Goal: Find specific page/section: Find specific page/section

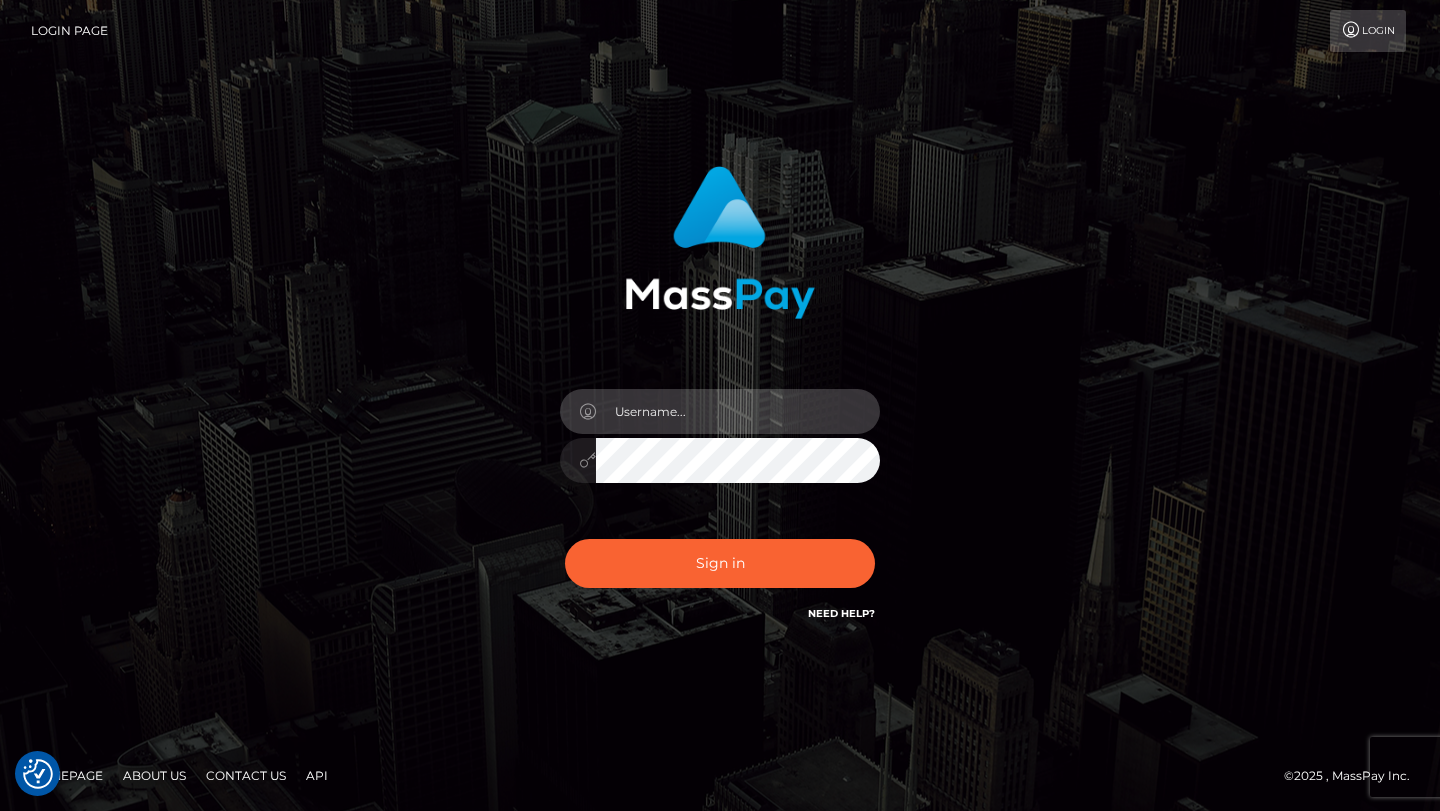
click at [741, 410] on input "text" at bounding box center [738, 411] width 284 height 45
type input "[PERSON_NAME].gig"
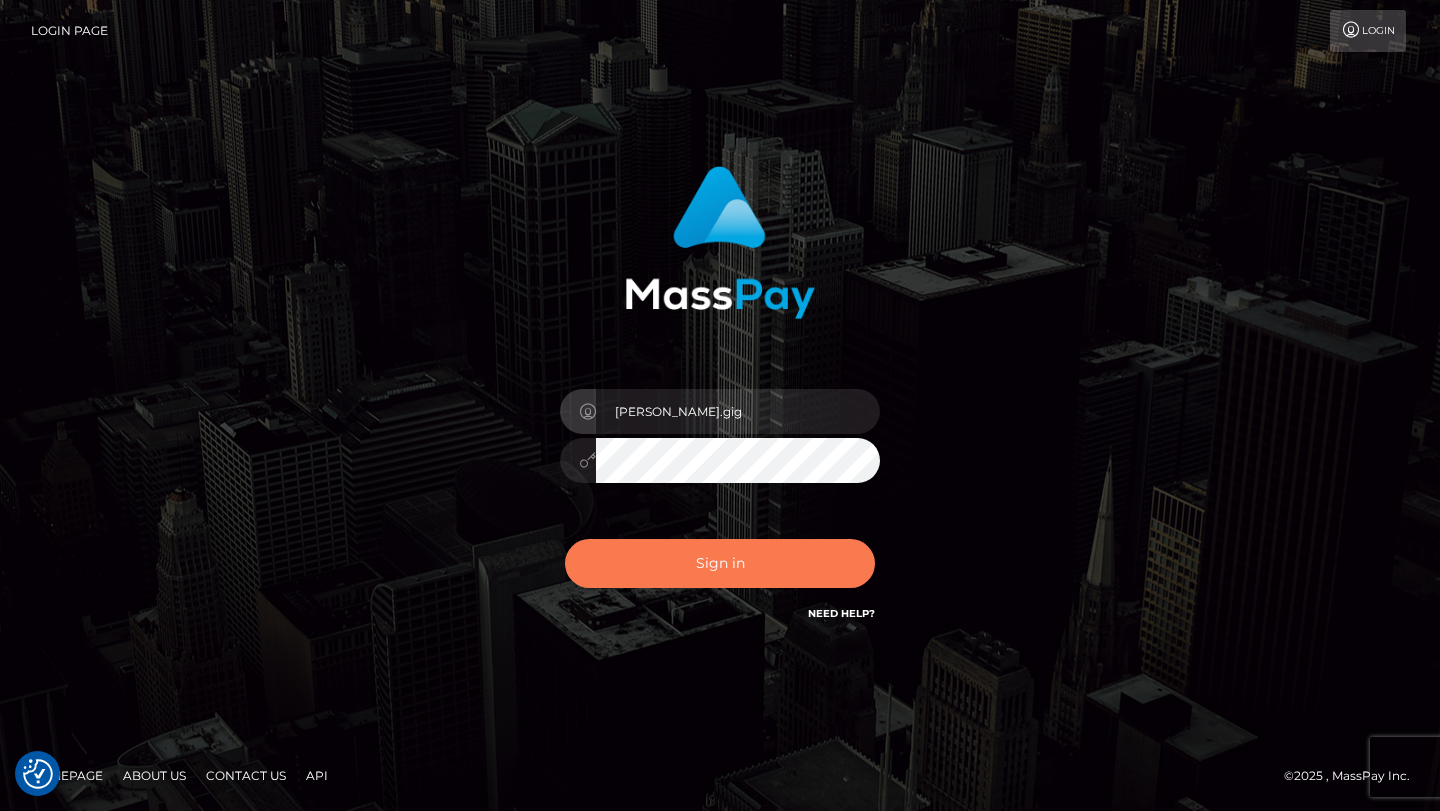
click at [738, 557] on button "Sign in" at bounding box center [720, 563] width 310 height 49
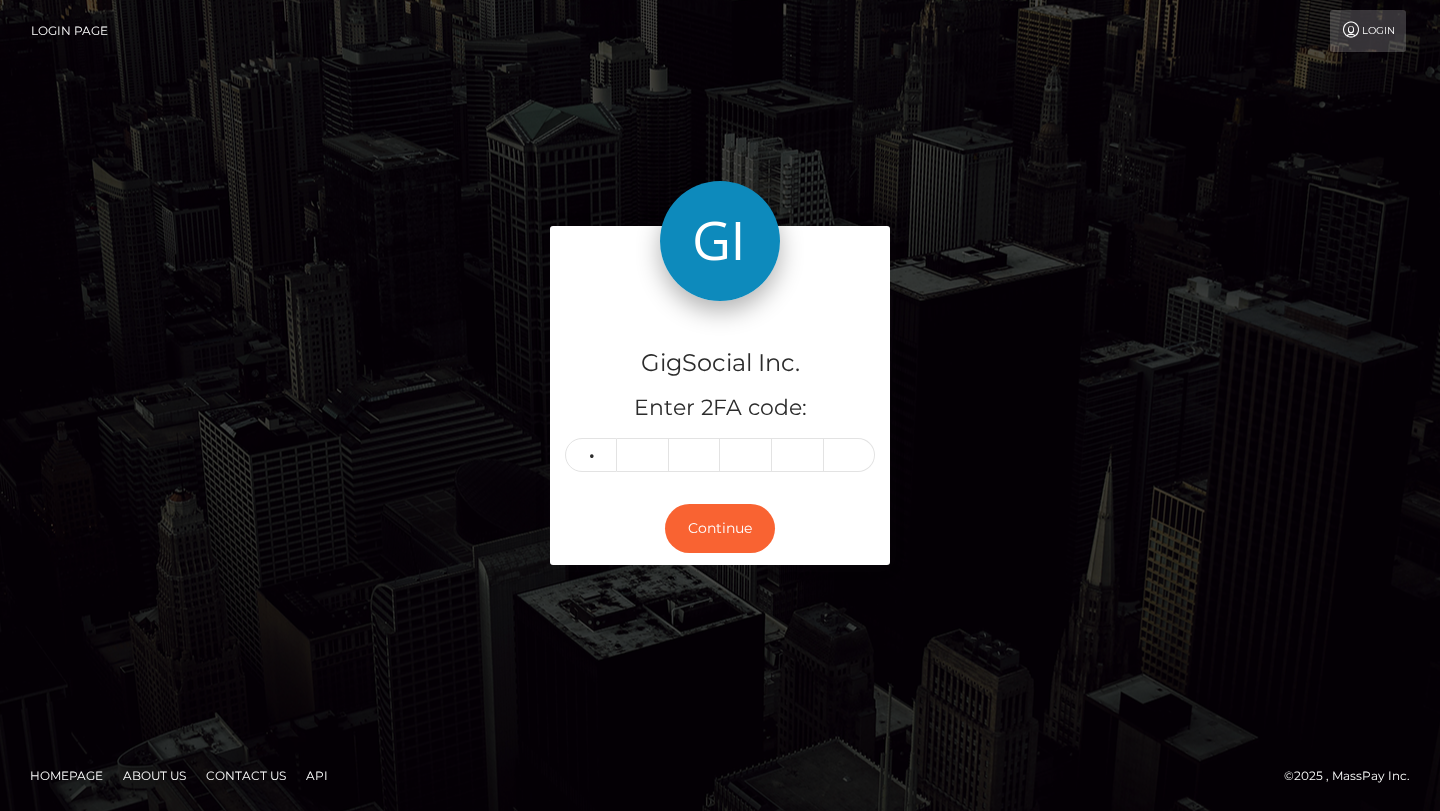
type input "7"
type input "3"
type input "1"
type input "6"
type input "5"
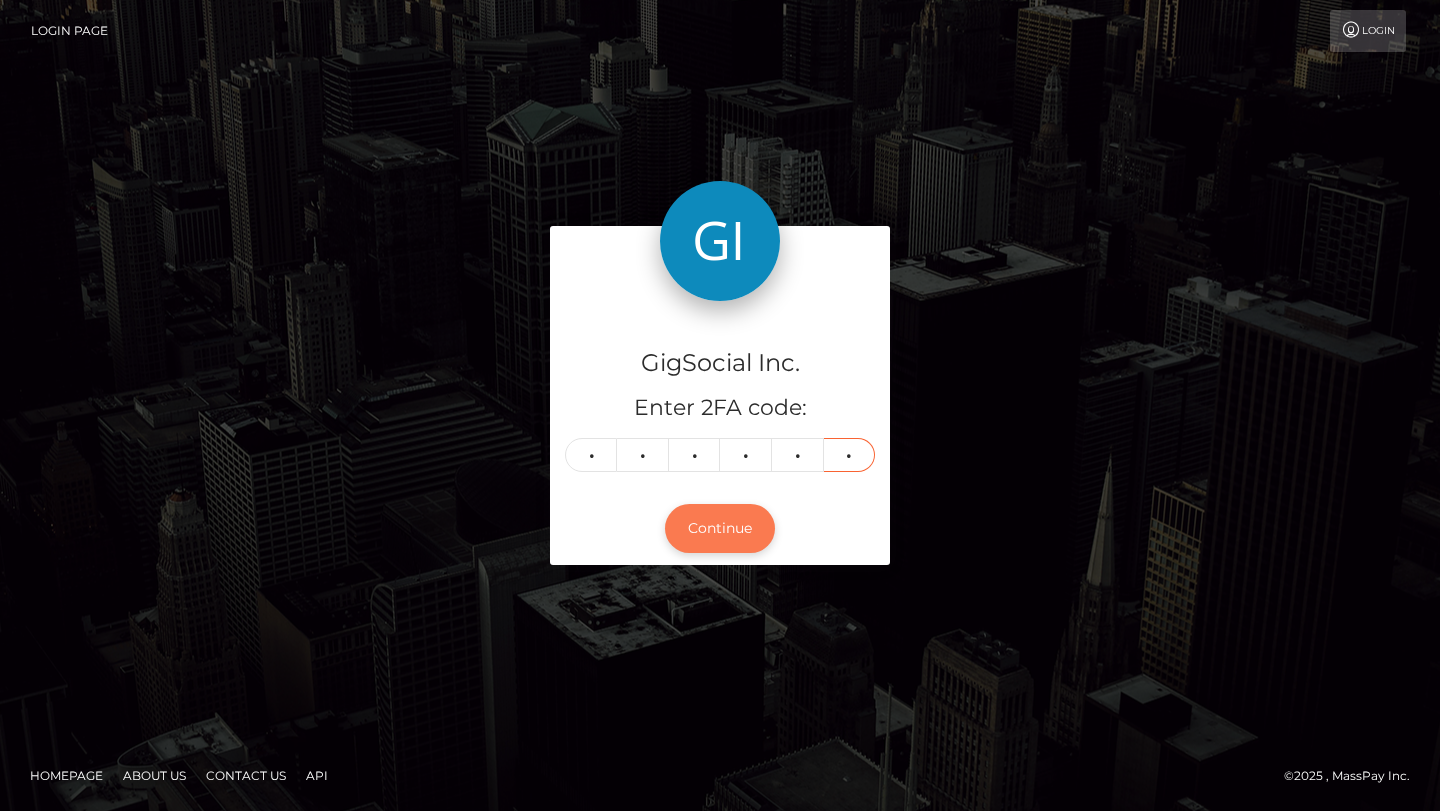
type input "7"
click at [732, 516] on button "Continue" at bounding box center [720, 528] width 110 height 49
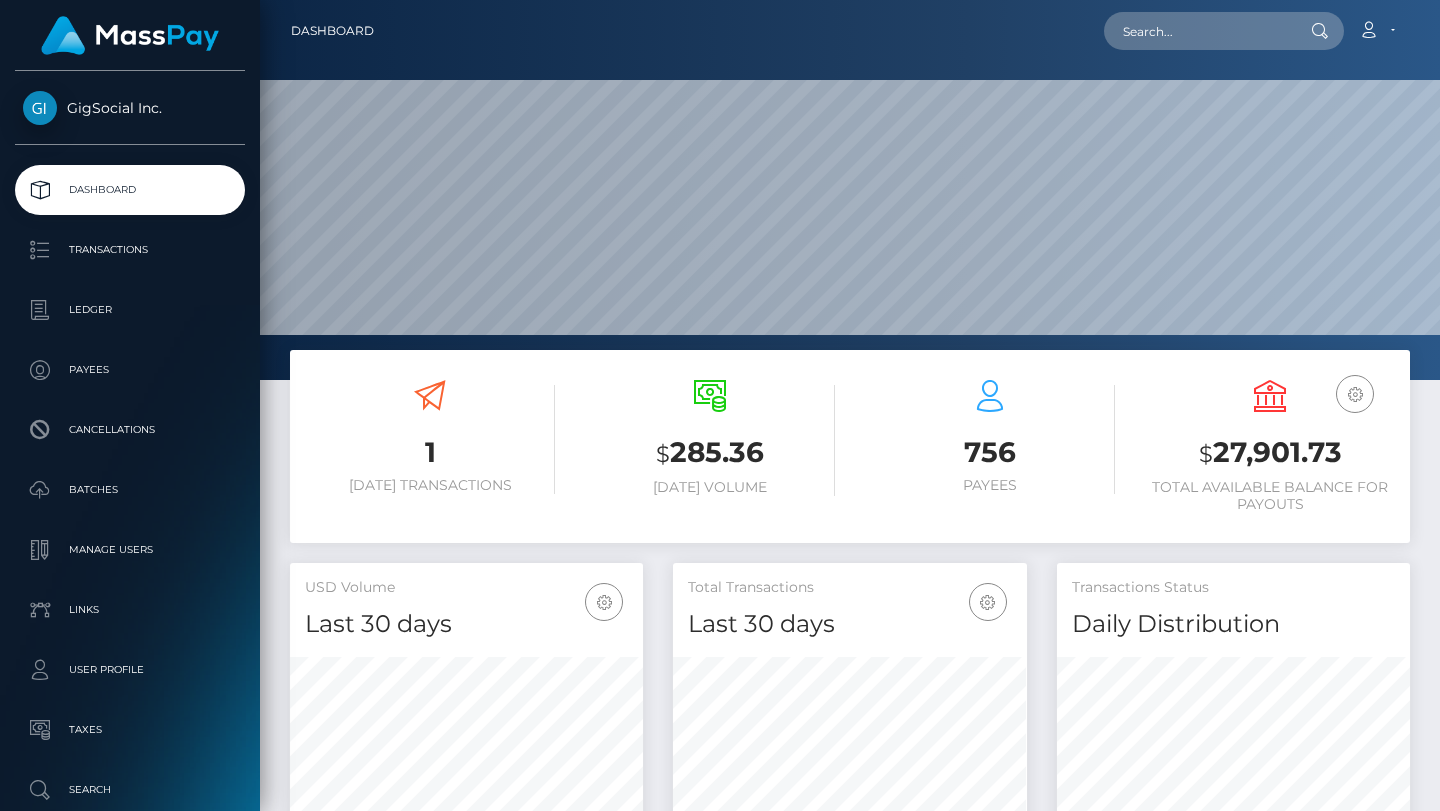
scroll to position [354, 353]
click at [1256, 38] on input "text" at bounding box center [1198, 31] width 188 height 38
paste input "[EMAIL_ADDRESS][DOMAIN_NAME]"
click at [1181, 37] on input "[EMAIL_ADDRESS][DOMAIN_NAME]" at bounding box center [1198, 31] width 188 height 38
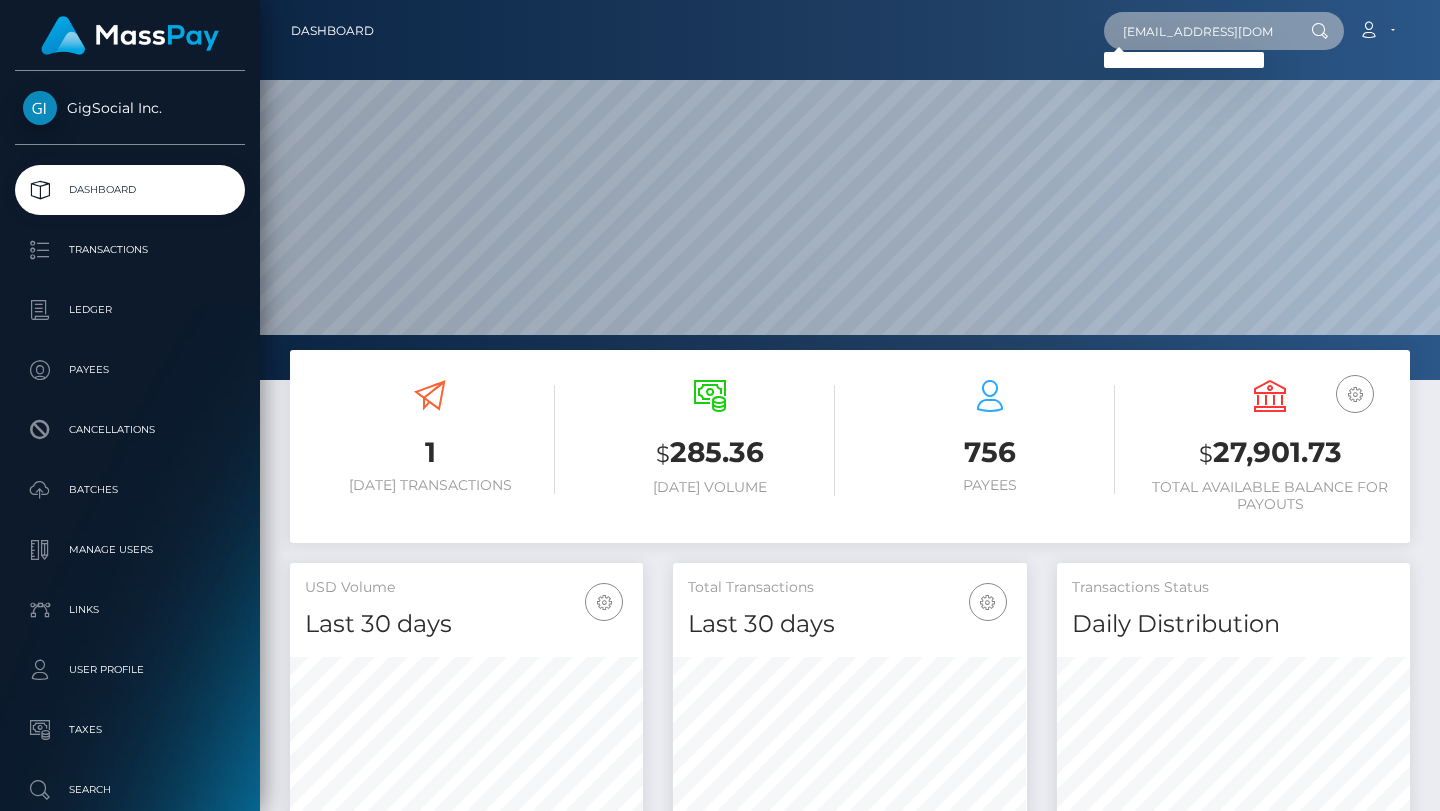
click at [1181, 37] on input "[EMAIL_ADDRESS][DOMAIN_NAME]" at bounding box center [1198, 31] width 188 height 38
paste input "lewiss"
type input "[EMAIL_ADDRESS][DOMAIN_NAME]"
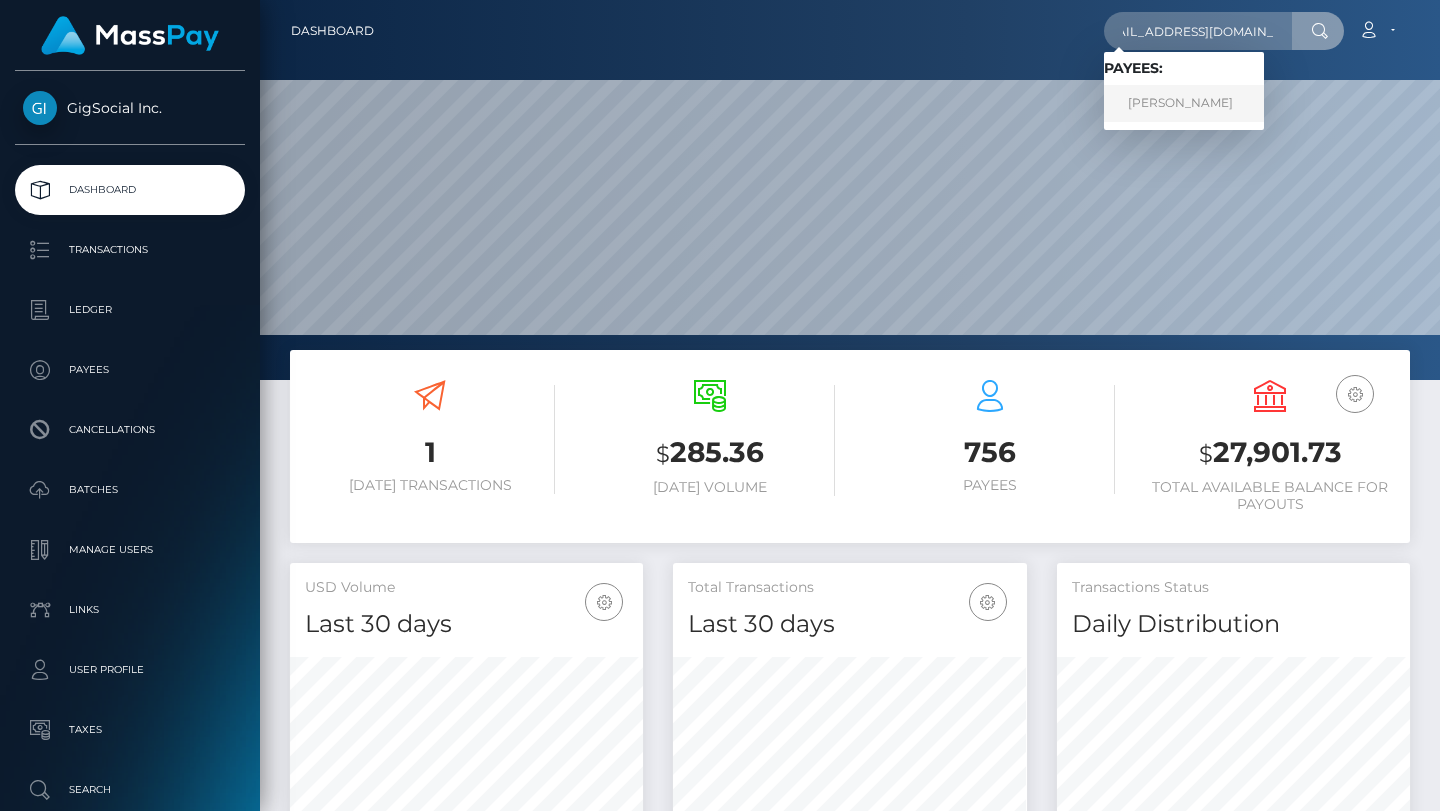
click at [1193, 103] on link "[PERSON_NAME]" at bounding box center [1184, 103] width 160 height 37
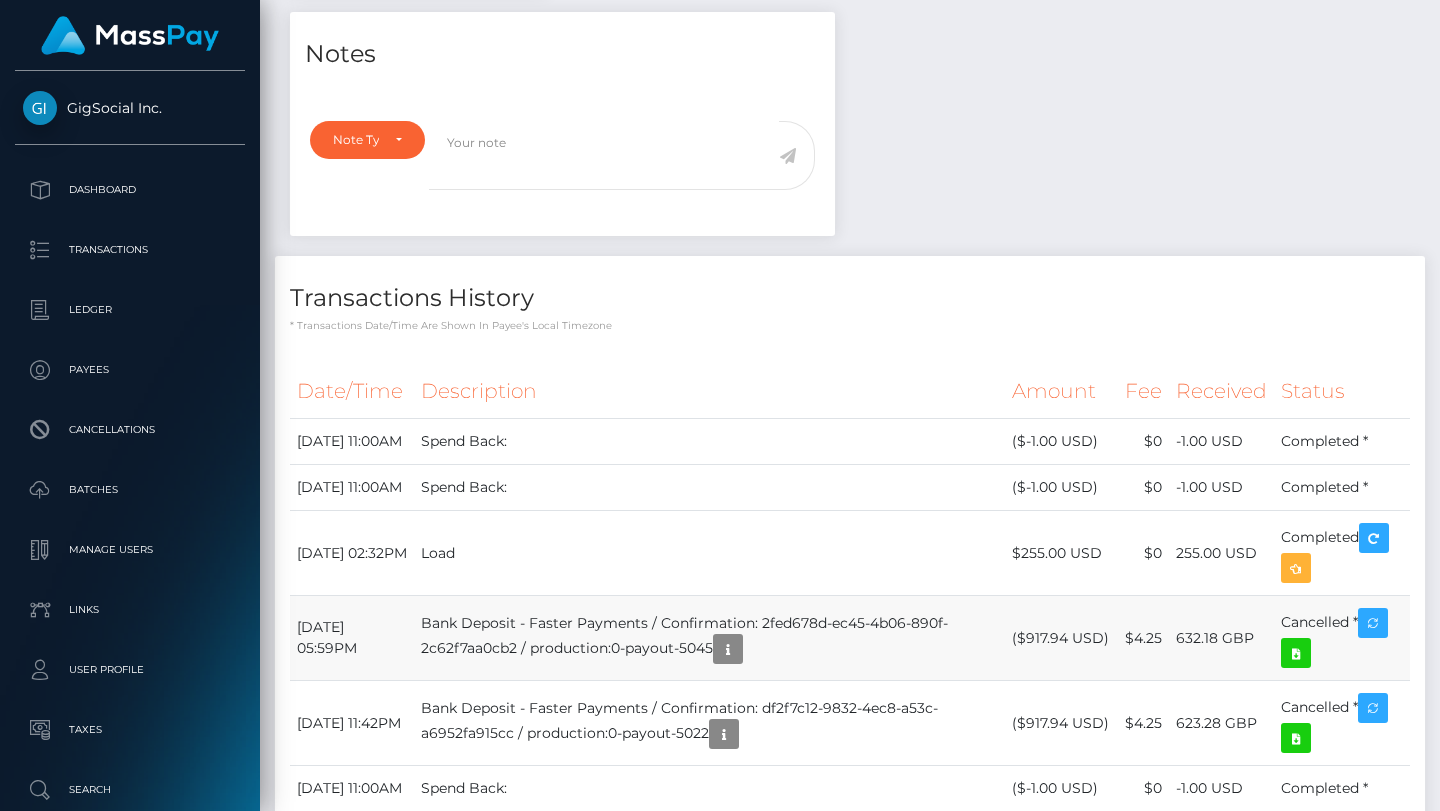
scroll to position [507, 0]
